Goal: Task Accomplishment & Management: Manage account settings

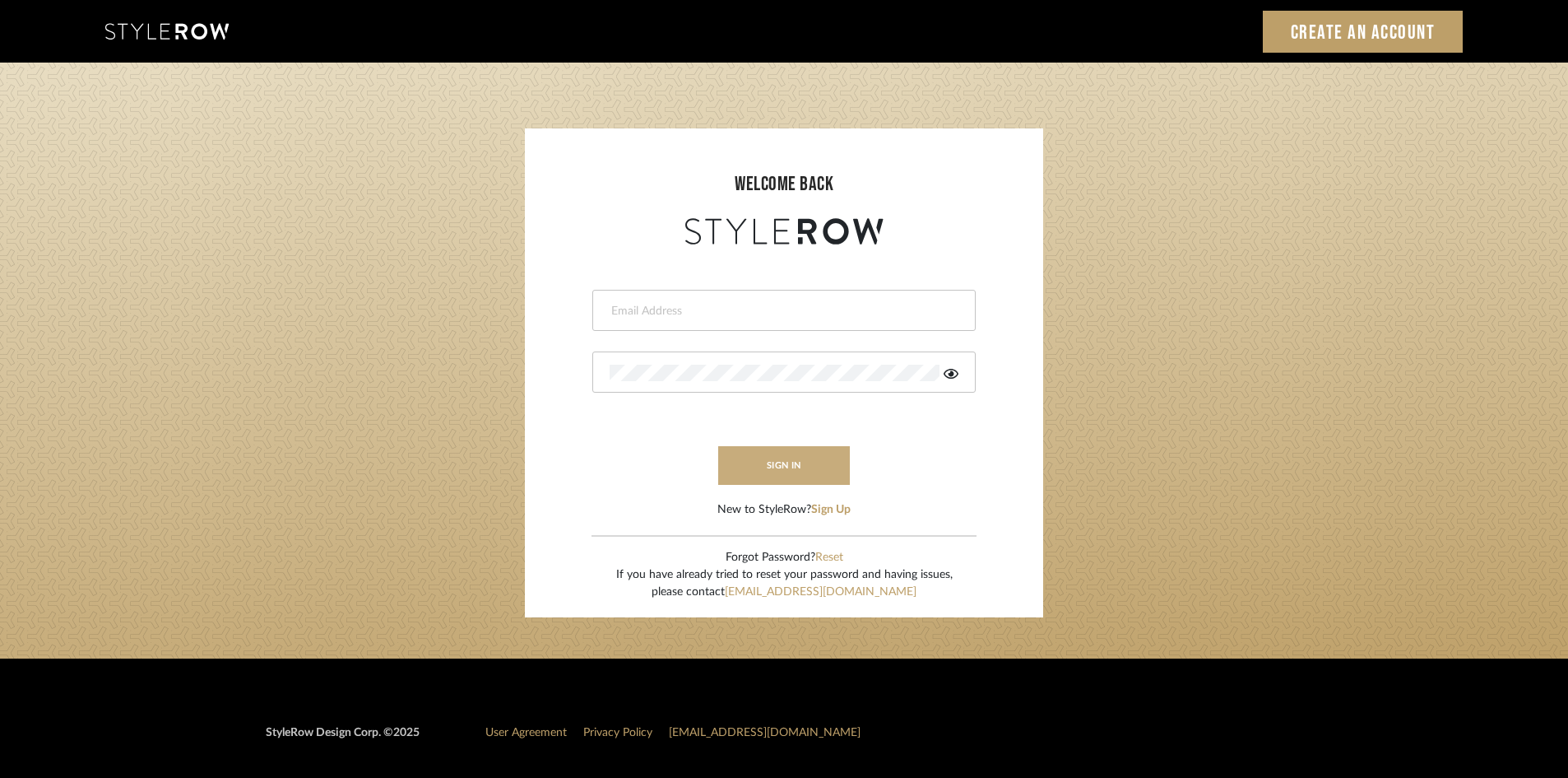
type input "[PERSON_NAME][EMAIL_ADDRESS][DOMAIN_NAME]"
click at [795, 466] on button "sign in" at bounding box center [784, 465] width 132 height 39
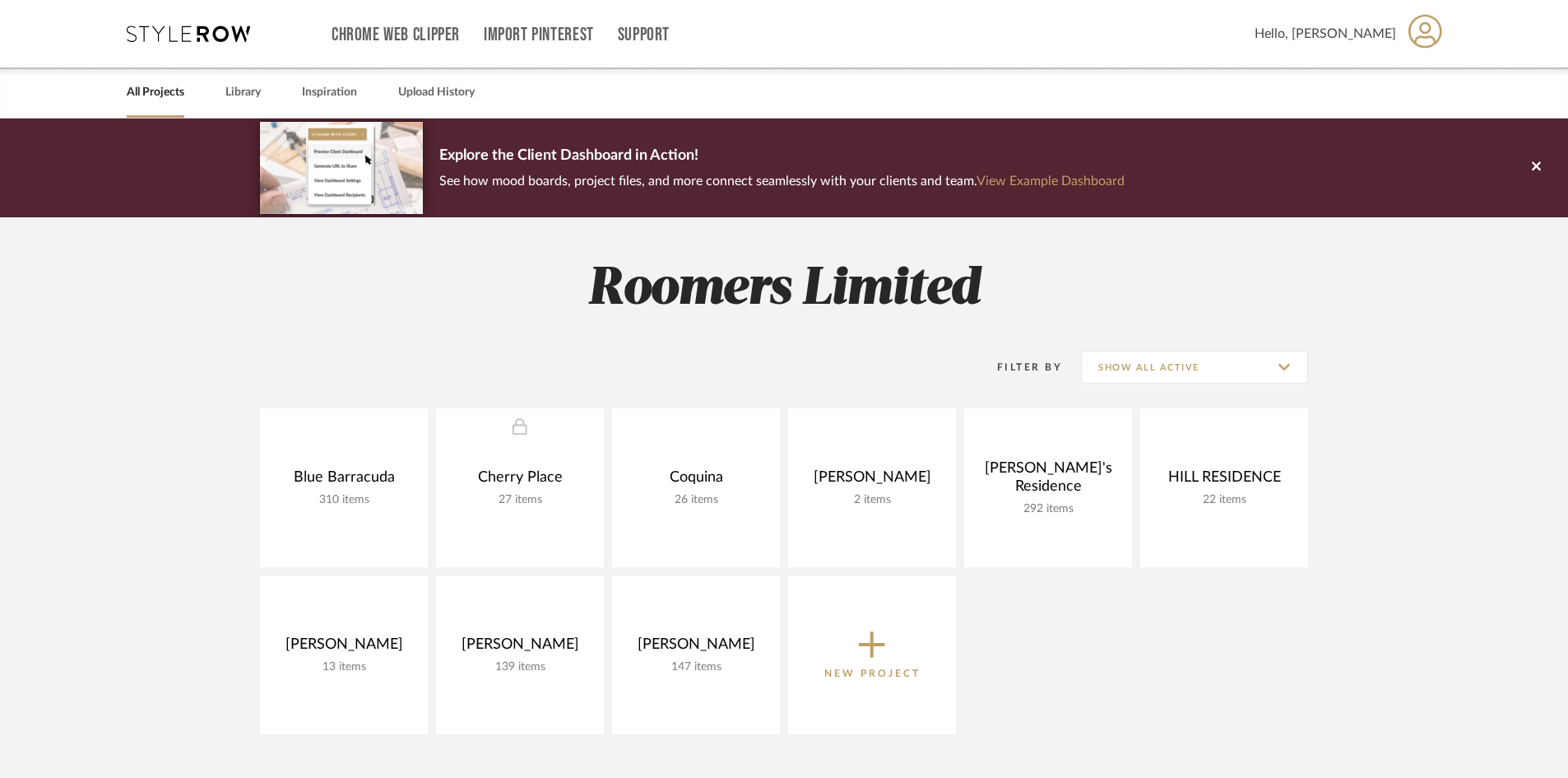
click at [1358, 28] on span "Hello, Leslie" at bounding box center [1325, 33] width 141 height 20
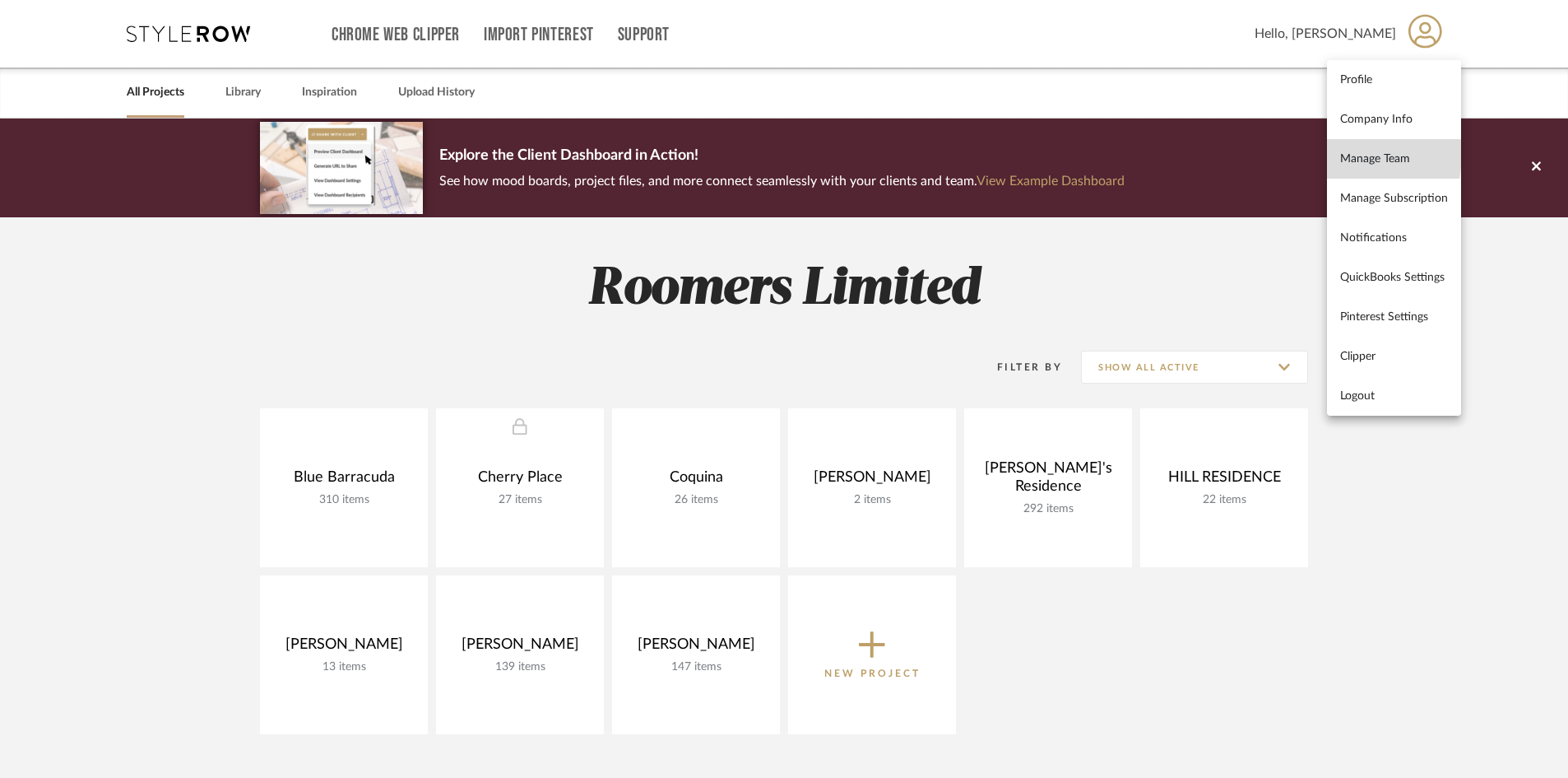
click at [1351, 154] on span "Manage Team" at bounding box center [1394, 158] width 107 height 14
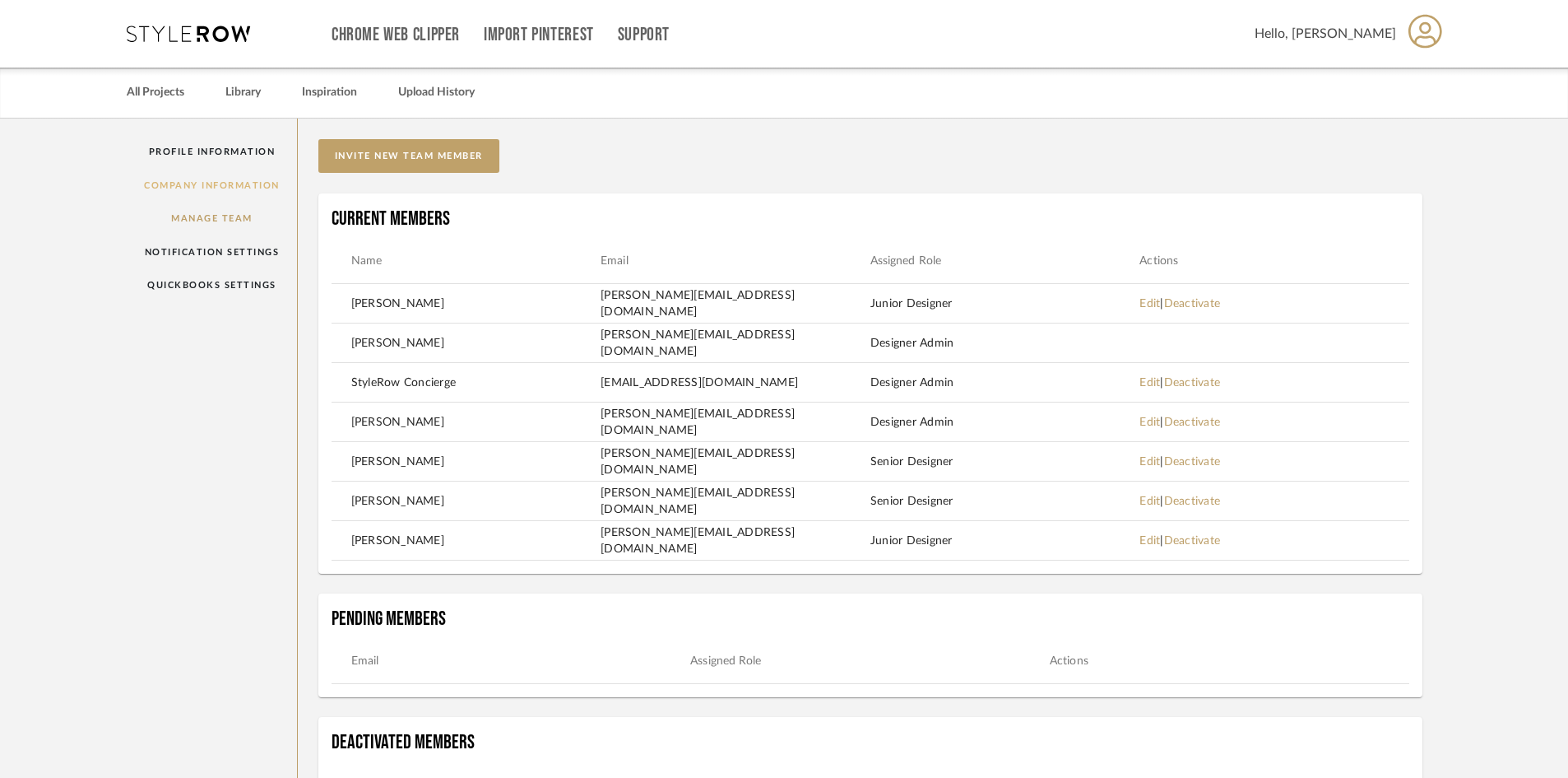
click at [207, 187] on link "Company Information" at bounding box center [212, 186] width 170 height 34
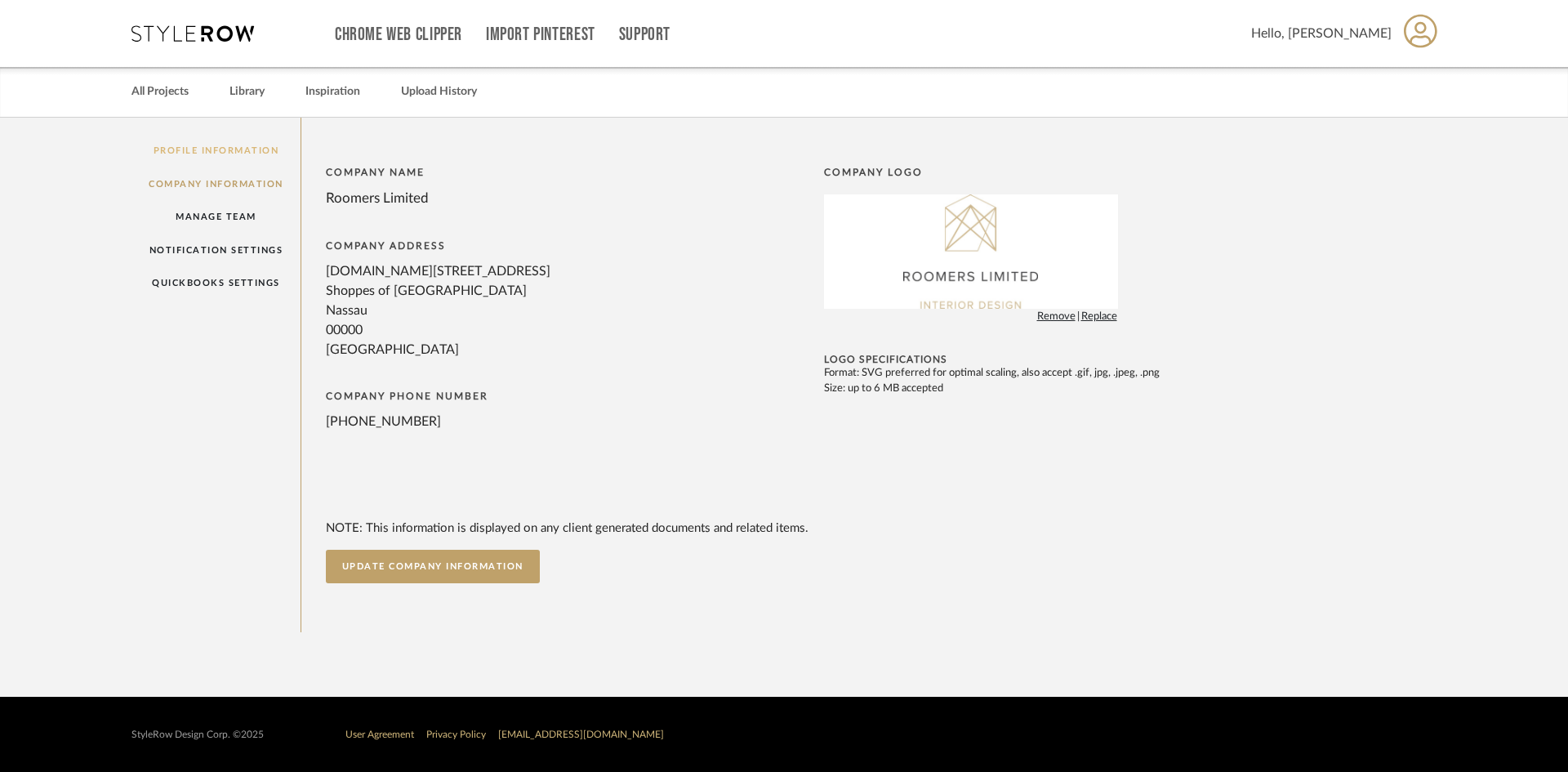
click at [223, 148] on link "Profile Information" at bounding box center [216, 150] width 169 height 34
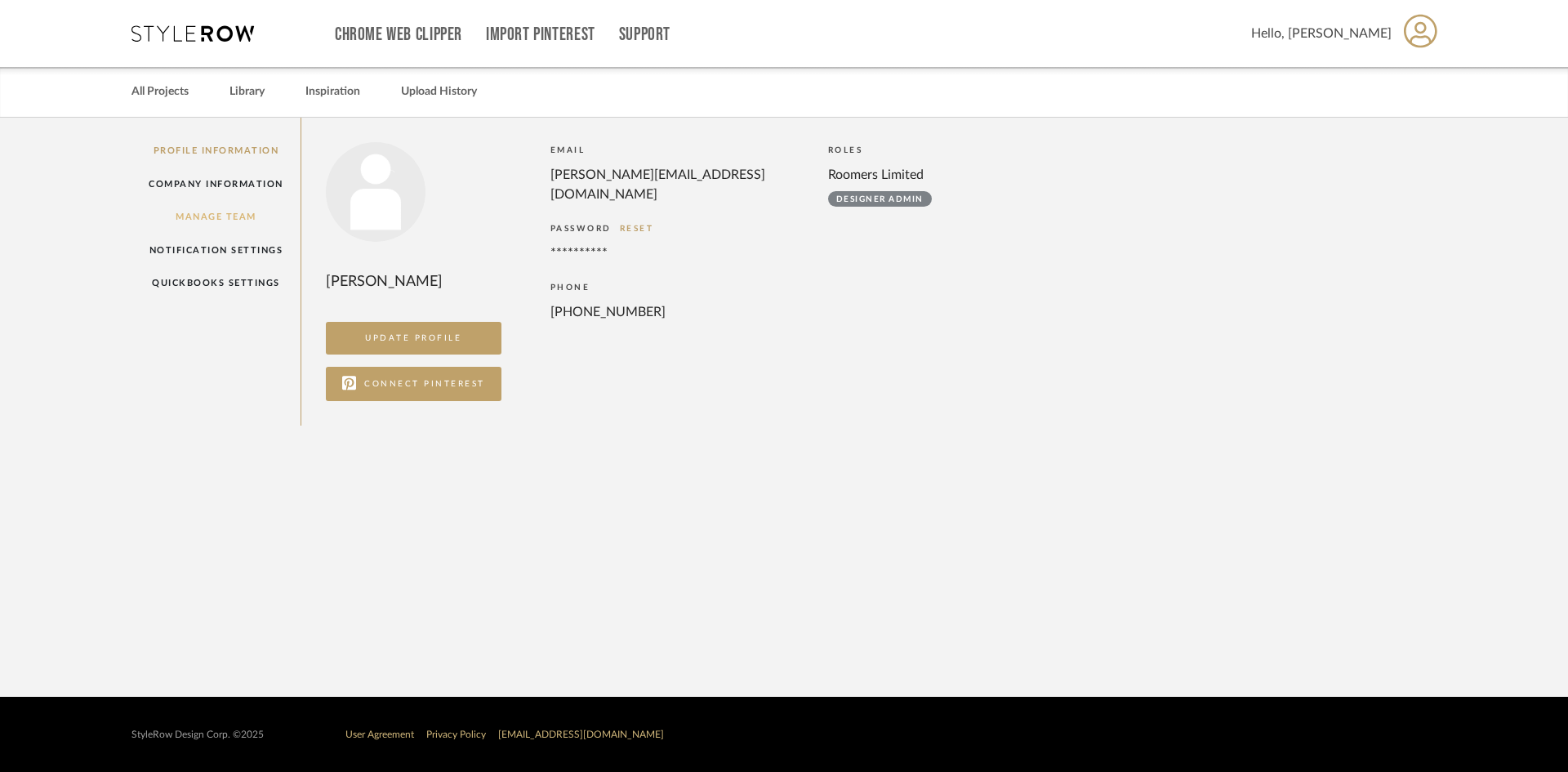
click at [225, 215] on link "Manage Team" at bounding box center [216, 217] width 169 height 34
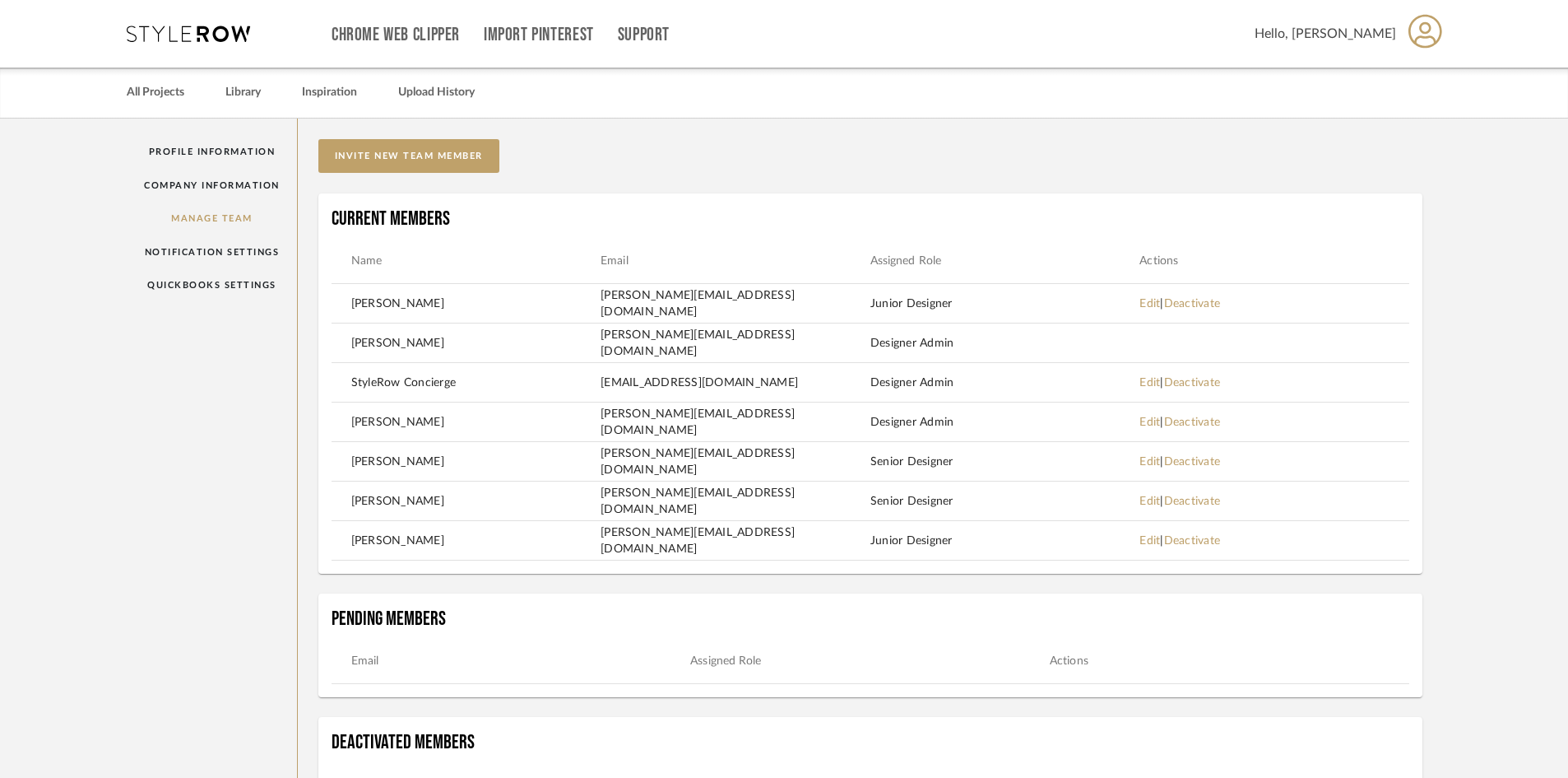
click at [1349, 32] on span "Hello, Leslie" at bounding box center [1325, 33] width 141 height 20
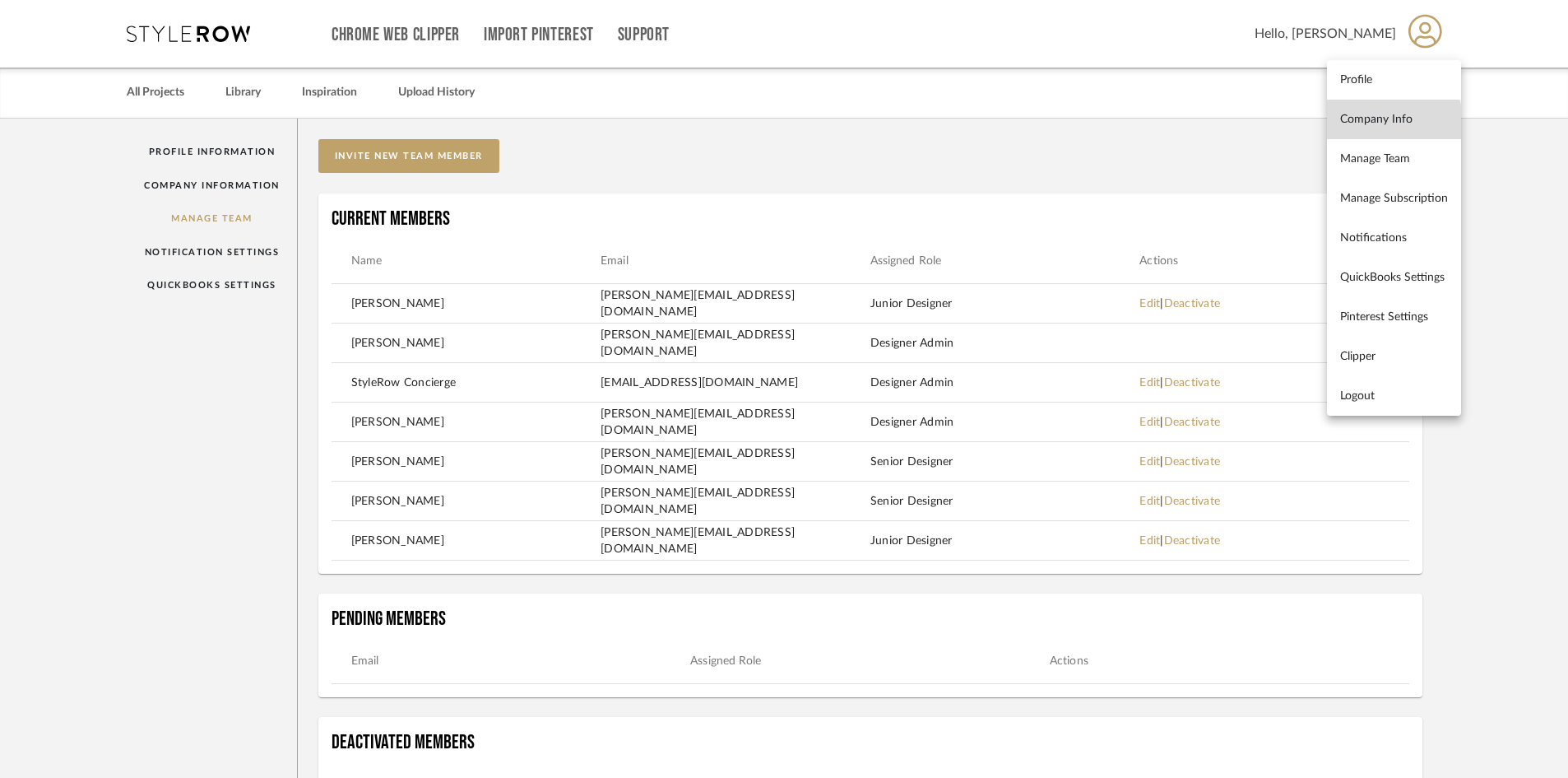
click at [1366, 122] on span "Company Info" at bounding box center [1394, 119] width 107 height 14
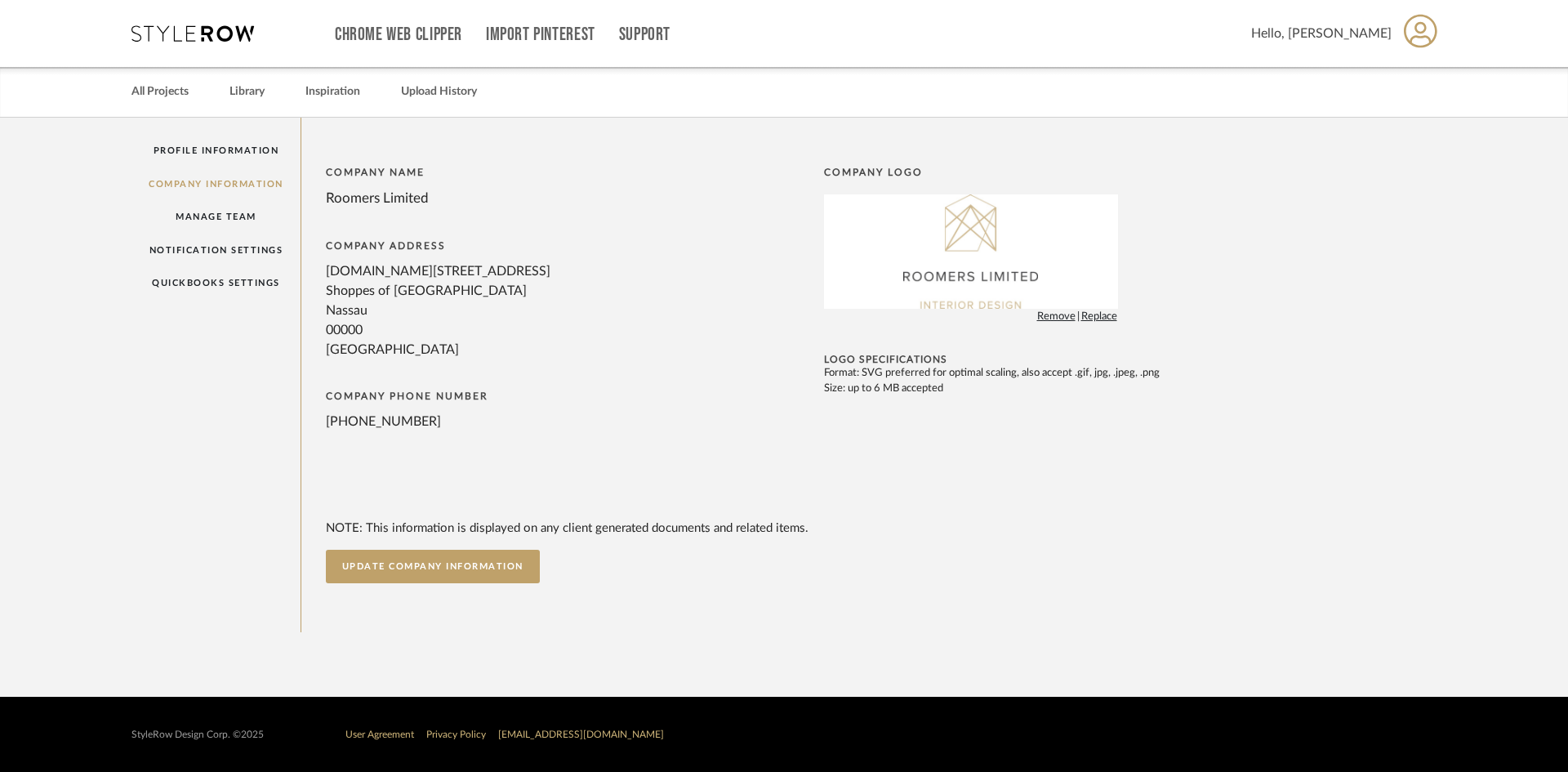
click at [1350, 32] on span "Hello, Leslie" at bounding box center [1321, 33] width 140 height 20
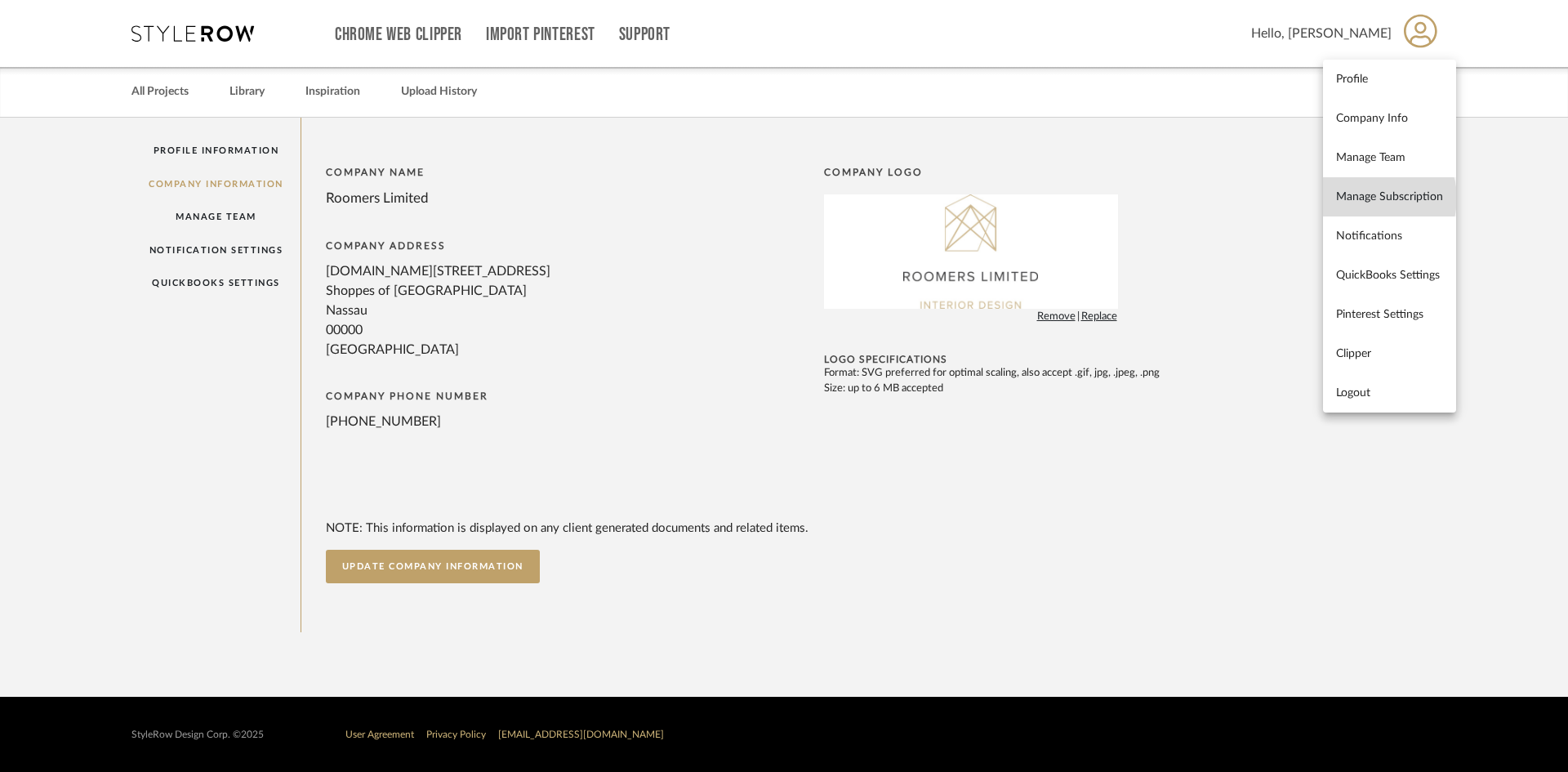
click at [1374, 197] on span "Manage Subscription" at bounding box center [1389, 196] width 107 height 14
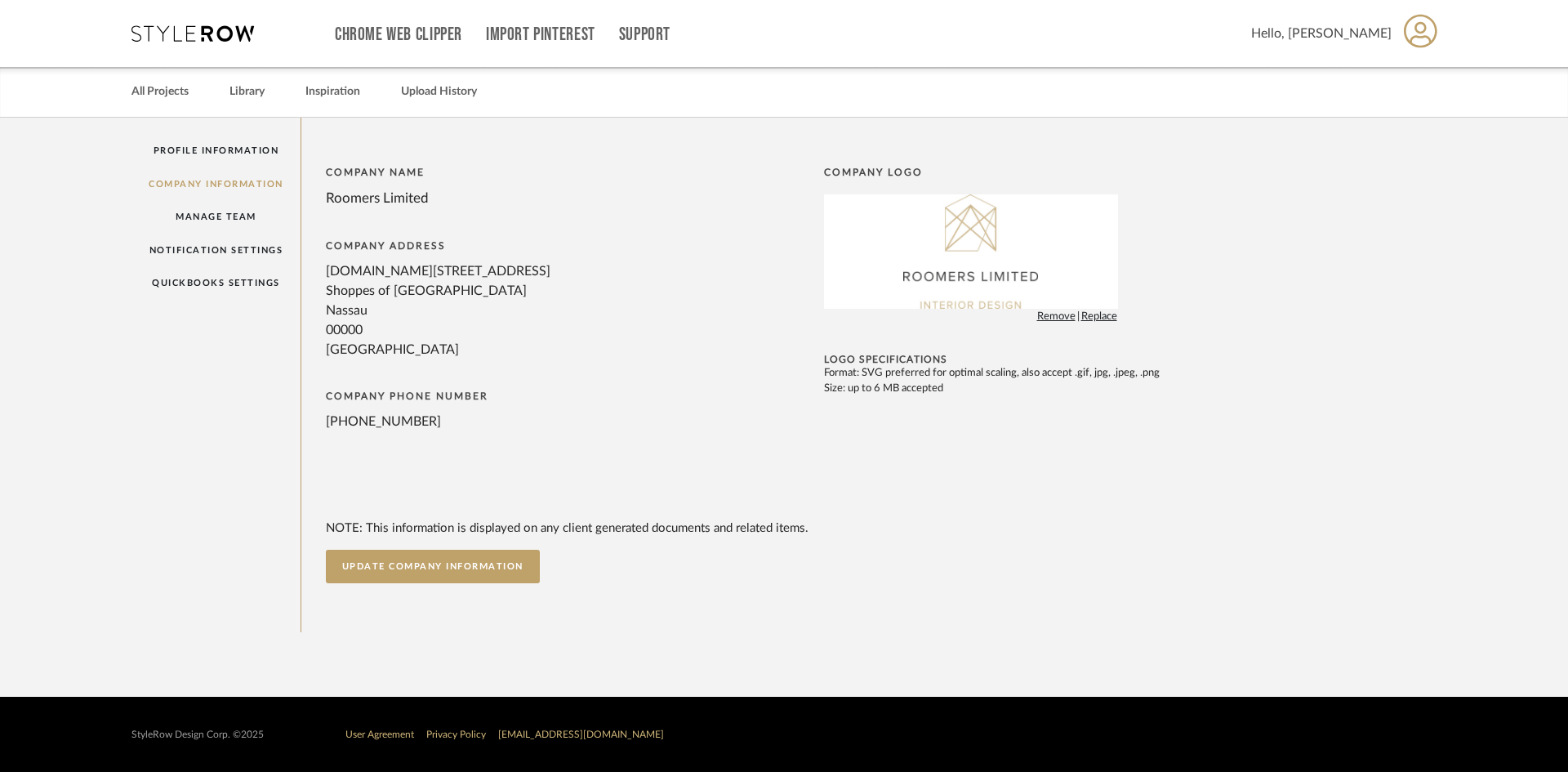
click at [235, 179] on div "Profile Information Company Information Manage Team Notification Settings Quick…" at bounding box center [217, 375] width 170 height 514
drag, startPoint x: 407, startPoint y: 351, endPoint x: 304, endPoint y: 262, distance: 136.1
click at [304, 262] on div "Company Name Roomers Limited Company Address P.O.Box AP 59223 Slot 298 Shoppes …" at bounding box center [869, 375] width 1137 height 417
copy div "P.O.Box AP 59223 Slot 298 Shoppes of Cable Beach Nassau 00000 United States"
click at [1350, 32] on span "Hello, Leslie" at bounding box center [1321, 33] width 140 height 20
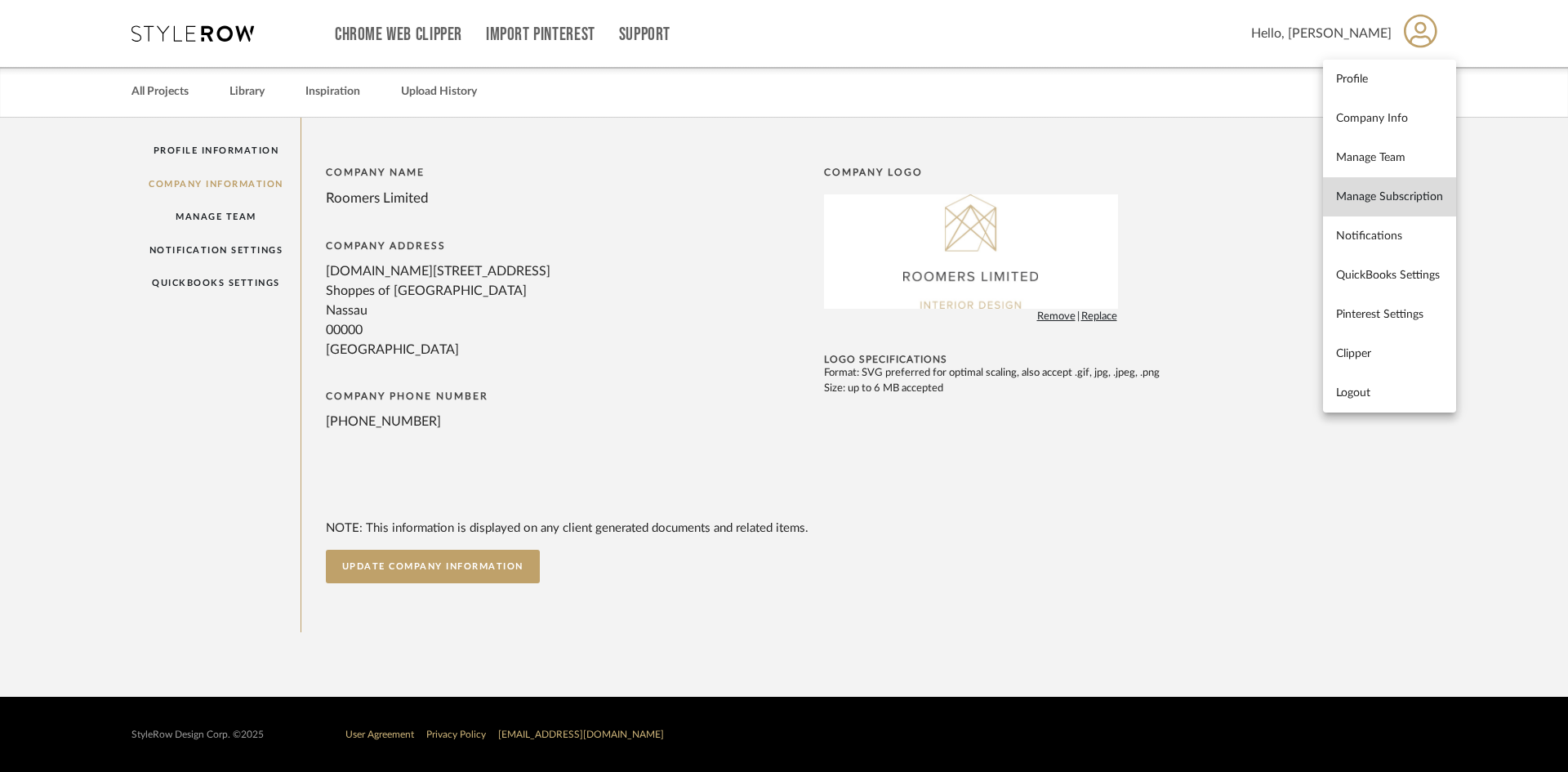
click at [1394, 186] on link "Manage Subscription" at bounding box center [1389, 197] width 133 height 39
